Goal: Find specific page/section: Find specific page/section

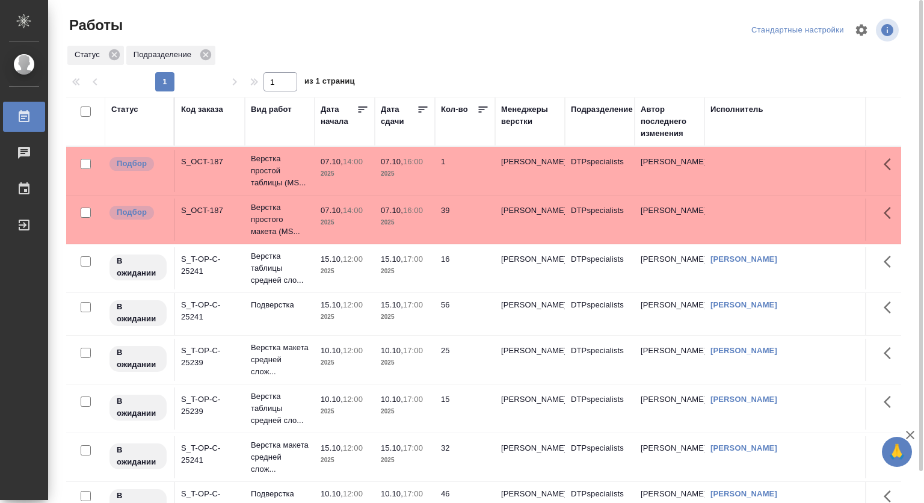
click at [362, 50] on div "Статус Подразделение" at bounding box center [483, 56] width 835 height 22
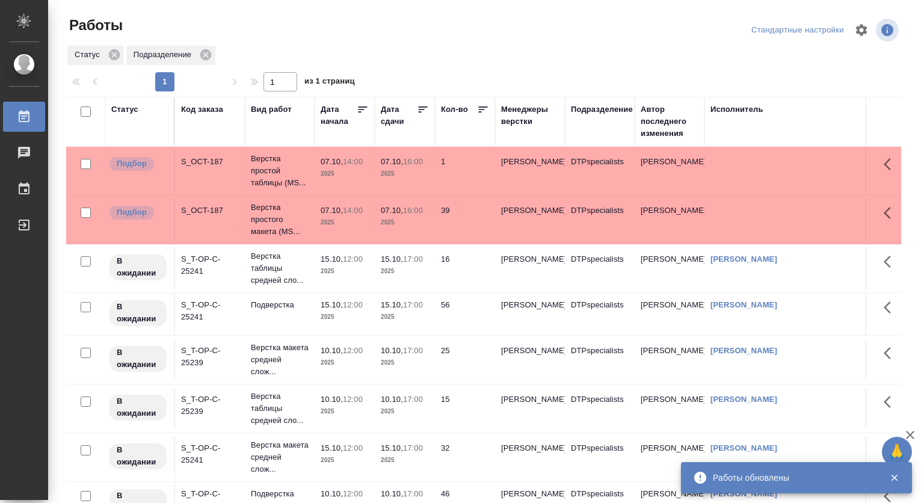
click at [544, 128] on div "Менеджеры верстки" at bounding box center [530, 121] width 58 height 36
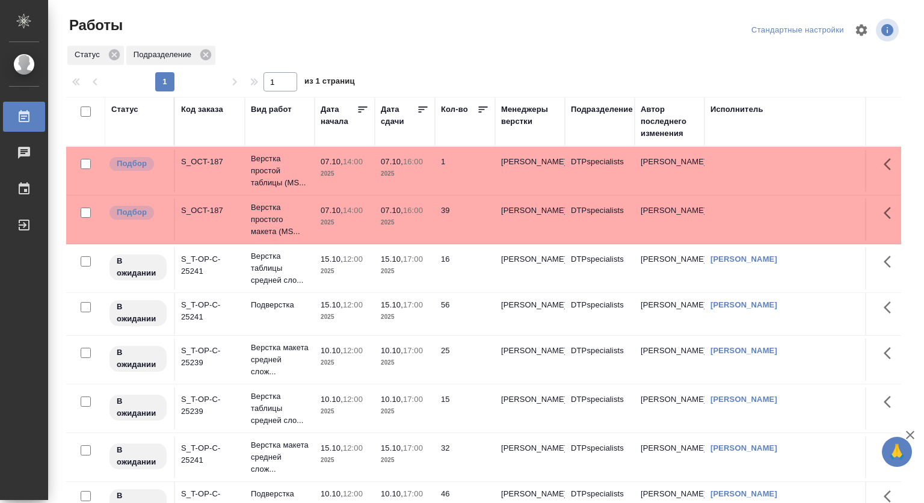
click at [583, 19] on div at bounding box center [489, 30] width 282 height 29
click at [666, 341] on tr "В ожидании S_T-OP-C-25239 Верстка макета средней слож... 10.10, 12:00 2025 10.1…" at bounding box center [557, 360] width 982 height 49
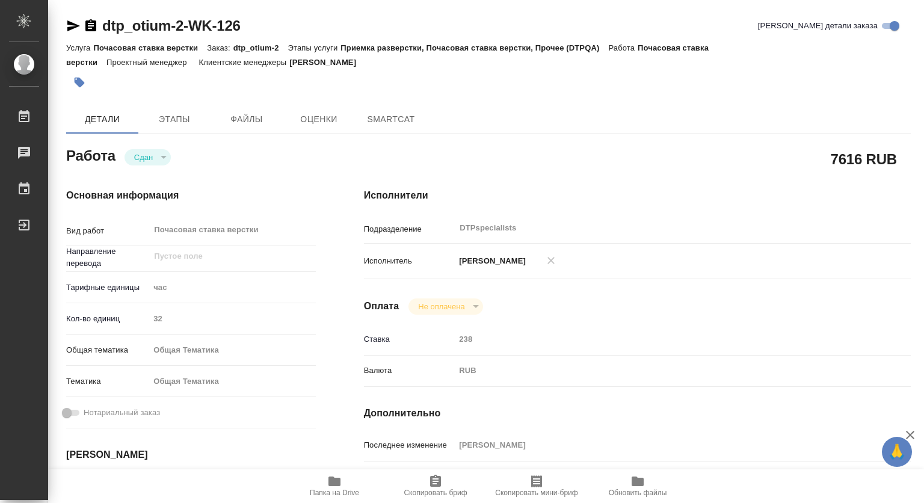
click at [70, 24] on icon "button" at bounding box center [73, 25] width 13 height 11
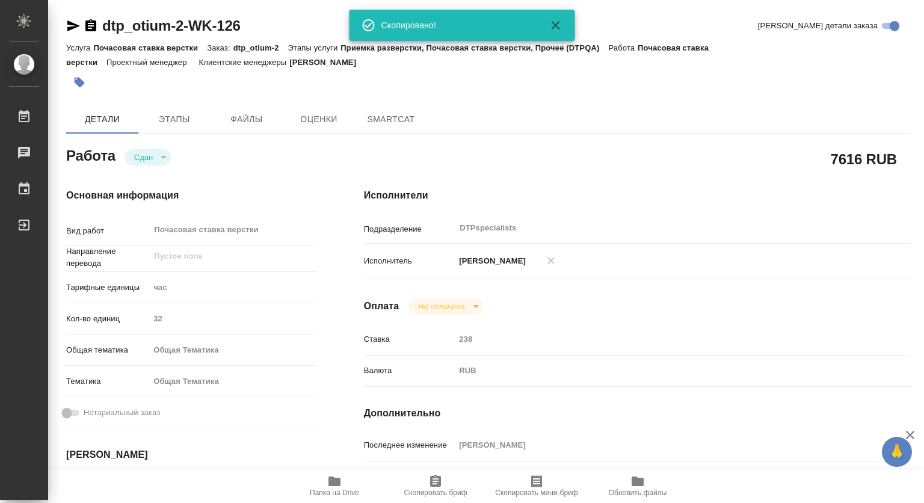
type textarea "x"
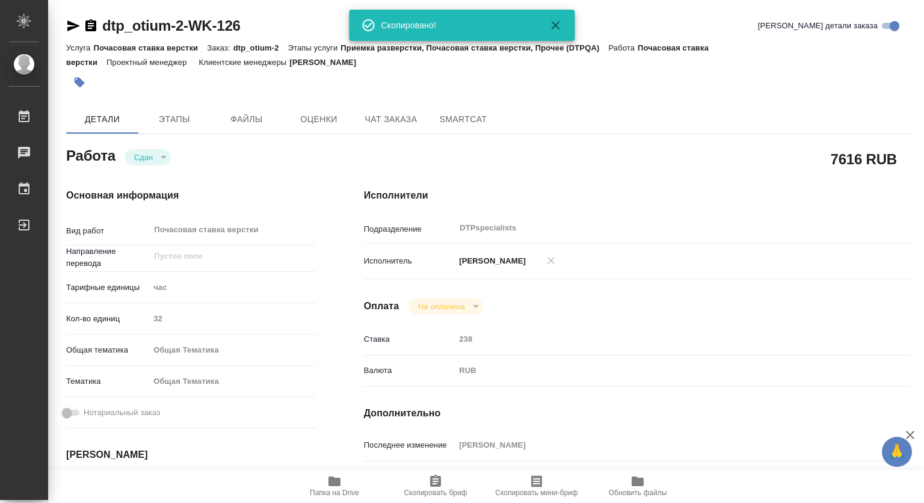
type textarea "x"
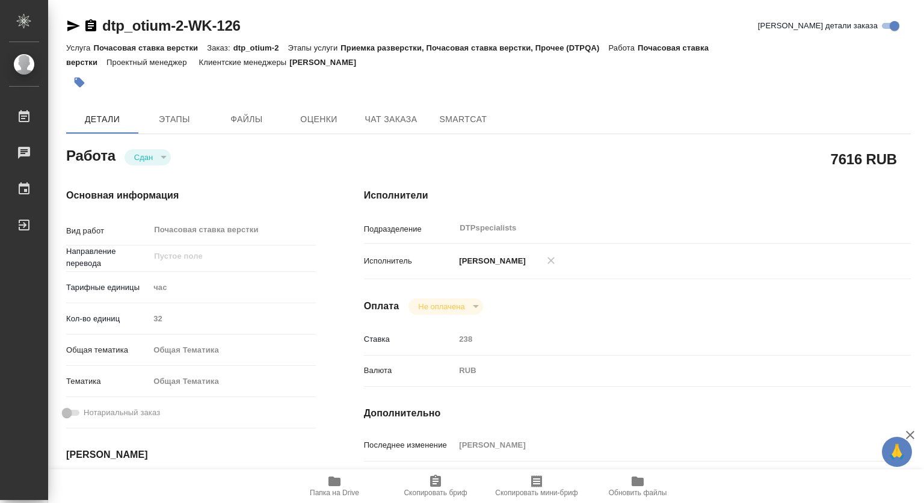
type textarea "x"
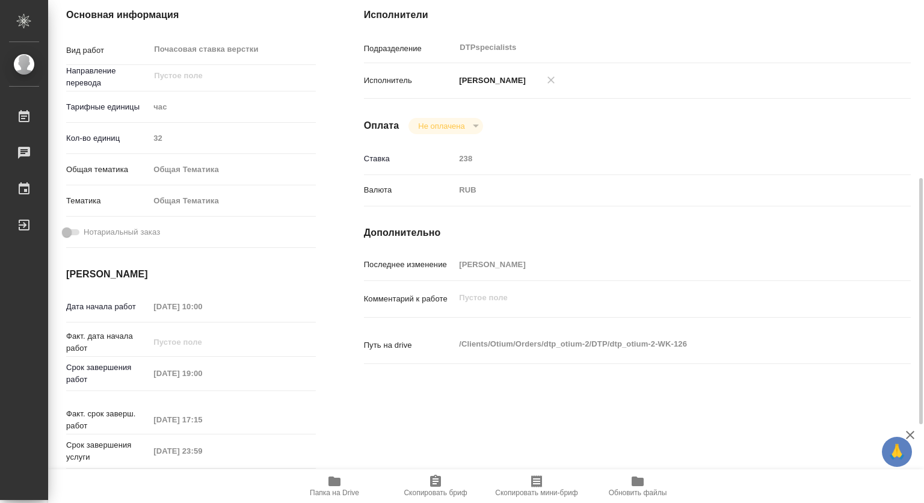
scroll to position [241, 0]
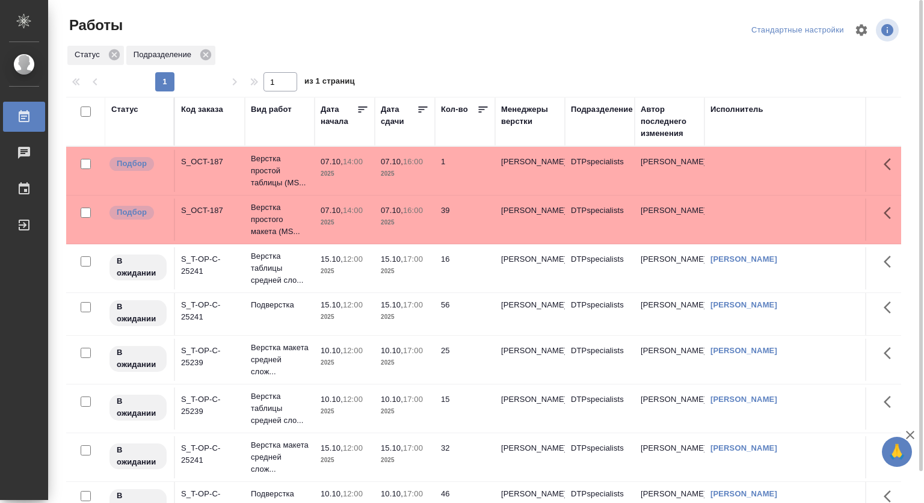
click at [439, 35] on div at bounding box center [489, 30] width 282 height 29
